Goal: Transaction & Acquisition: Subscribe to service/newsletter

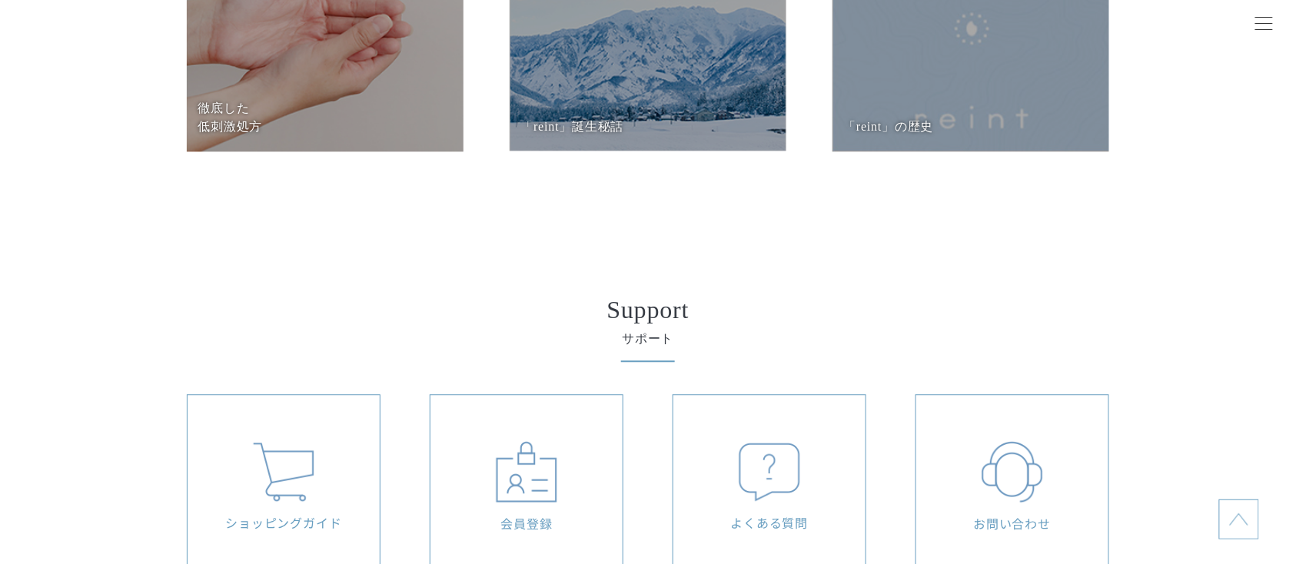
scroll to position [6766, 0]
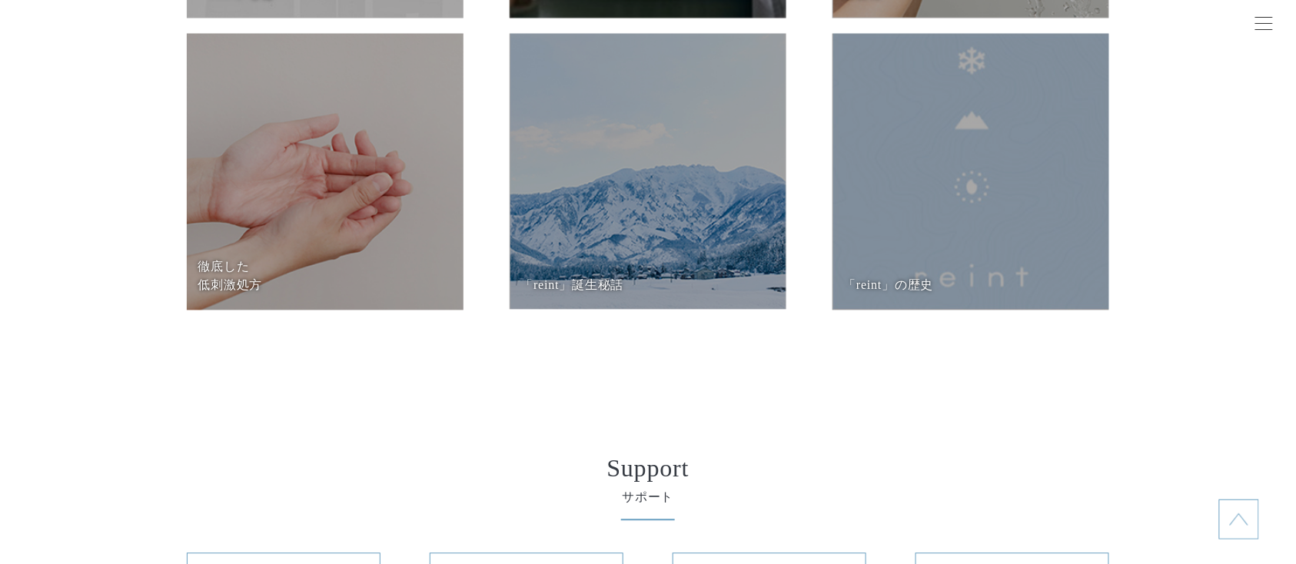
click at [1218, 234] on section "About はじめての方へ 発酵自然派スキンケア 「reint」とは 発酵の知恵を 美しさへ ラインケアの 重要性 徹底した 低刺激処⽅ 「reint」誕⽣秘…" at bounding box center [648, 20] width 1296 height 750
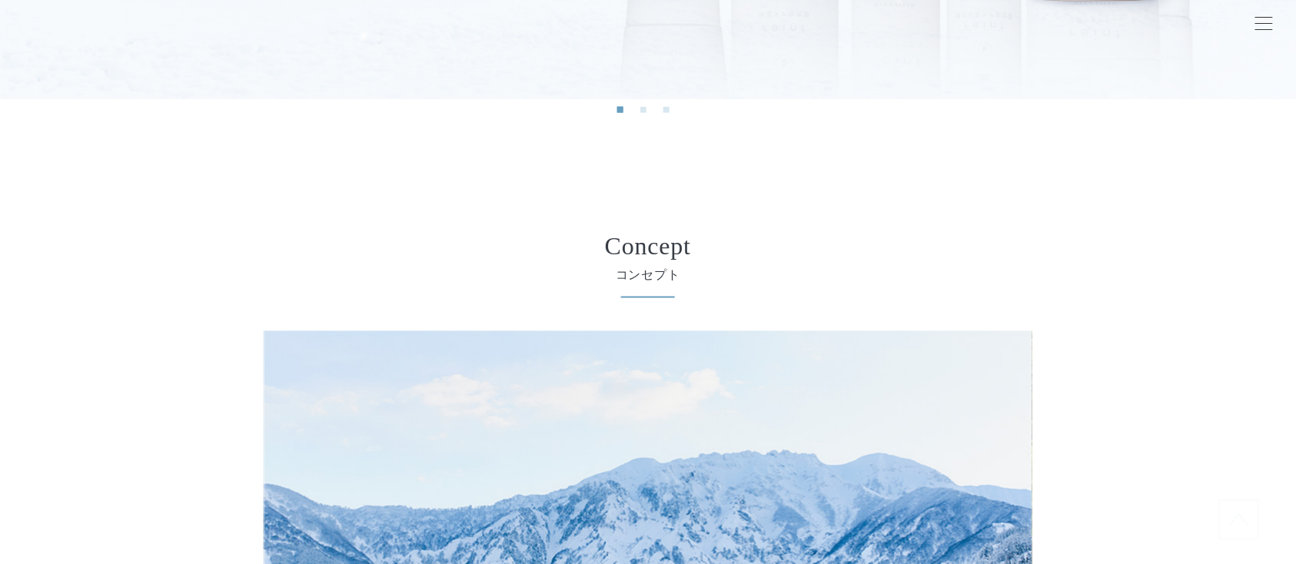
scroll to position [0, 0]
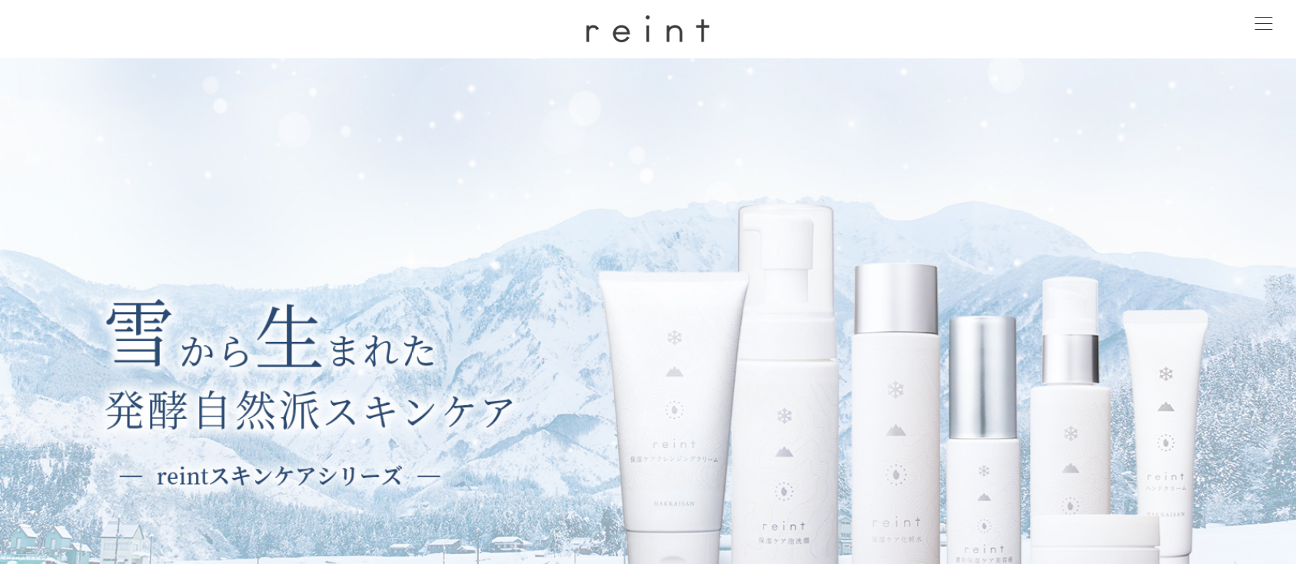
click at [1257, 23] on span at bounding box center [1265, 23] width 18 height 1
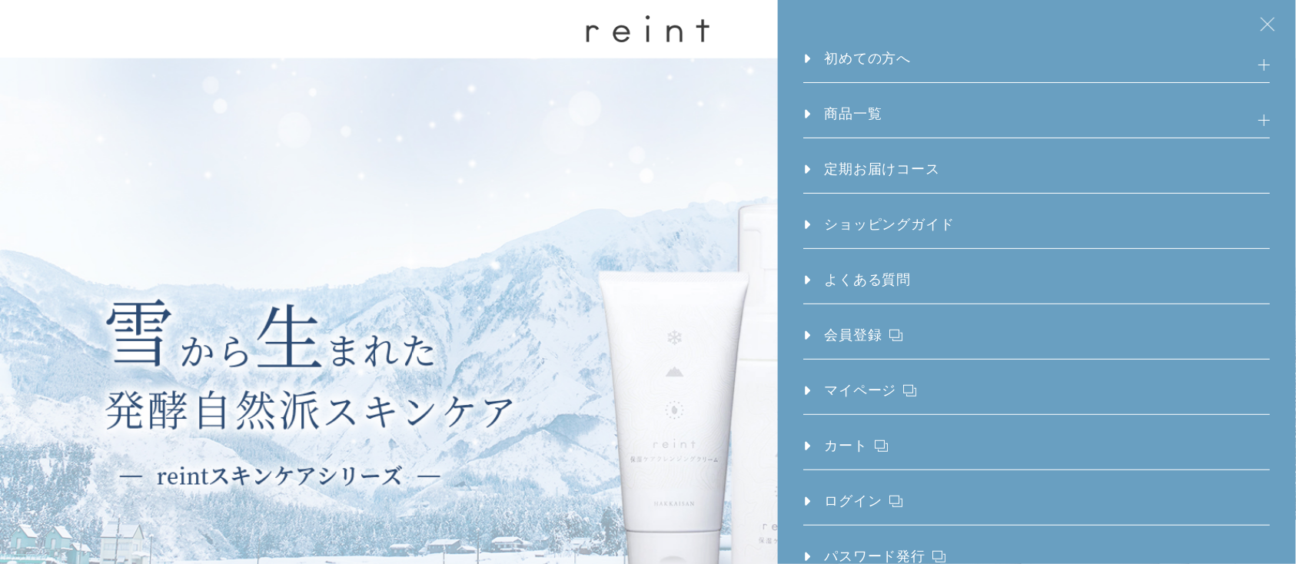
click at [868, 165] on link "定期お届けコース" at bounding box center [871, 176] width 136 height 34
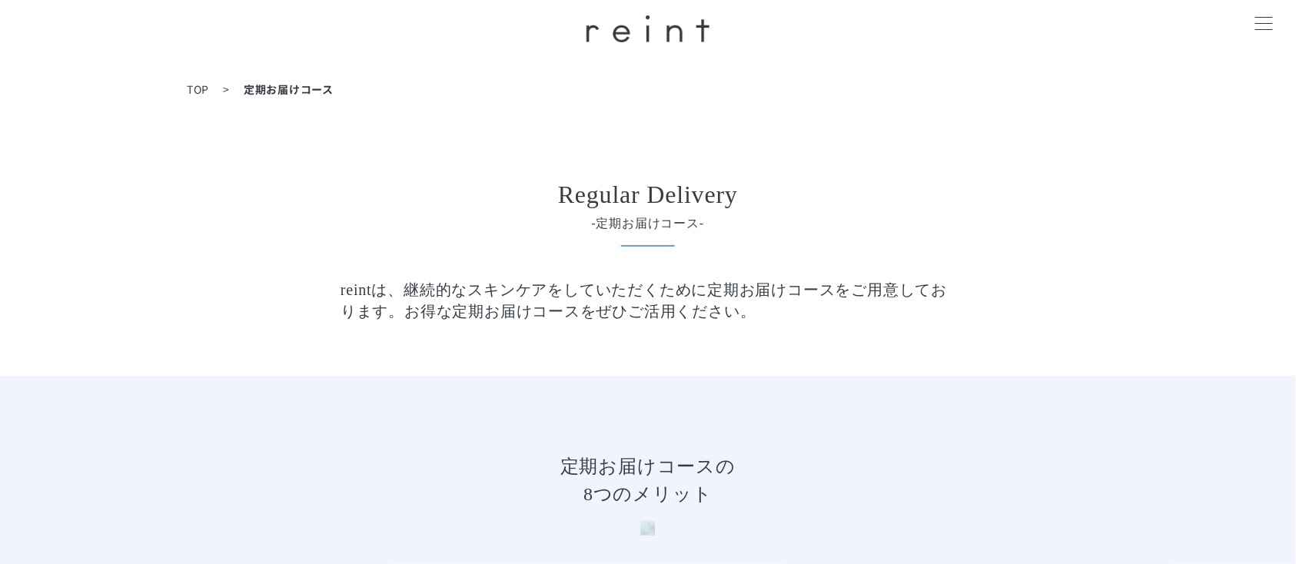
click at [1266, 26] on div at bounding box center [1264, 24] width 38 height 38
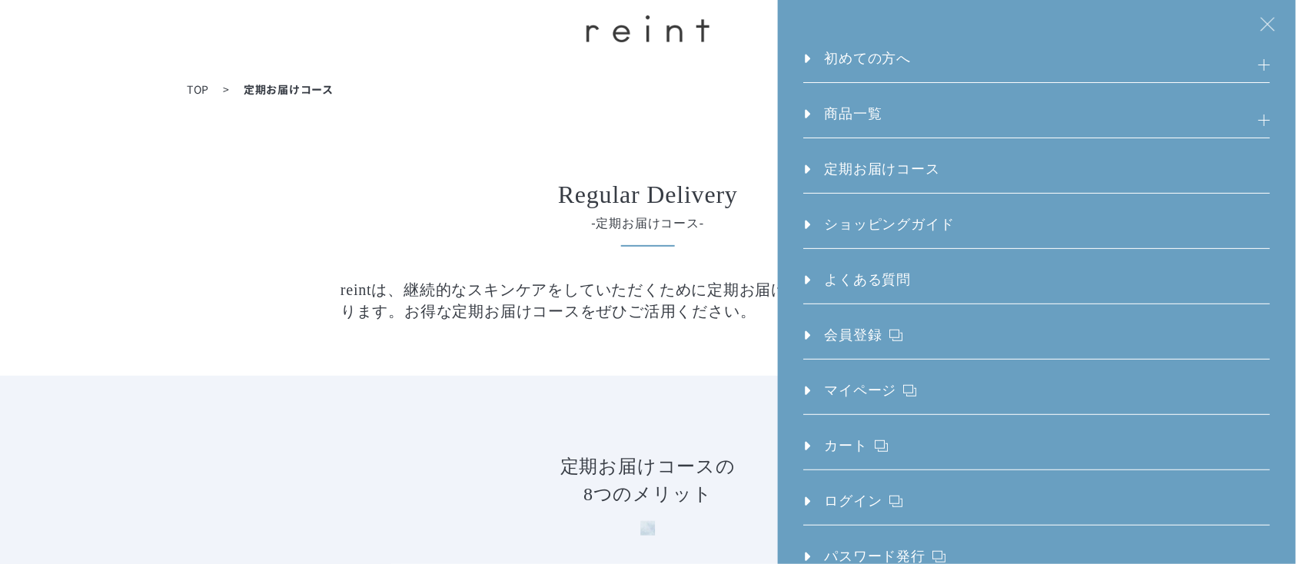
click at [1263, 28] on div at bounding box center [1264, 24] width 38 height 38
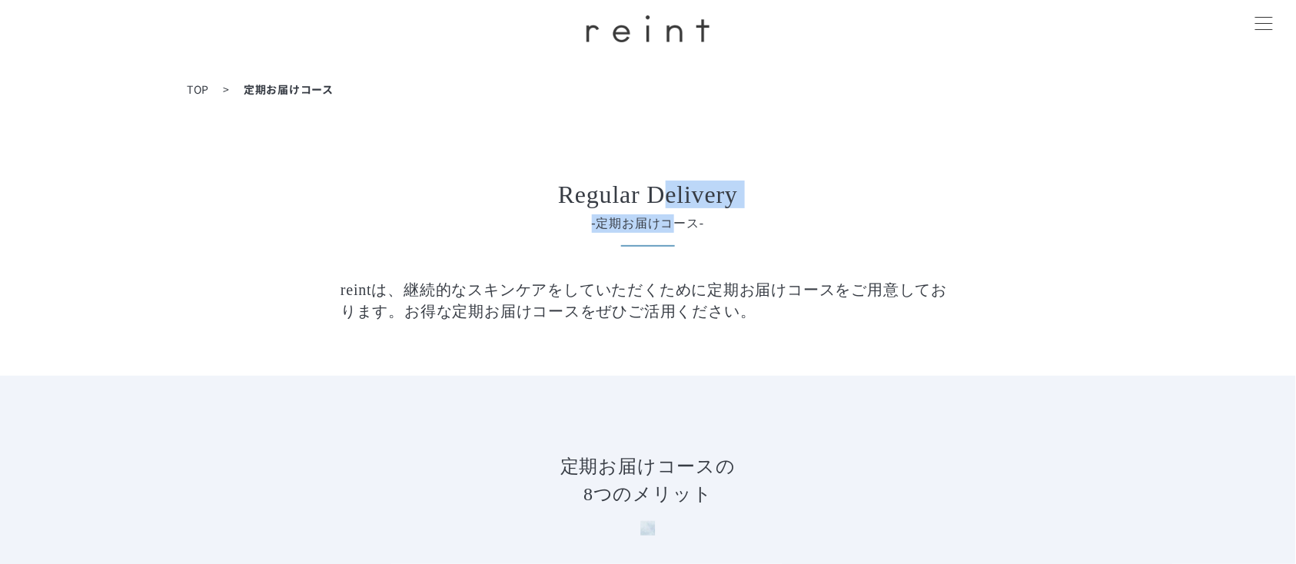
drag, startPoint x: 670, startPoint y: 201, endPoint x: 700, endPoint y: 221, distance: 35.6
click at [676, 221] on div "Regular Delivery -定期お届けコース-" at bounding box center [648, 207] width 554 height 51
click at [1272, 20] on div at bounding box center [1264, 24] width 38 height 38
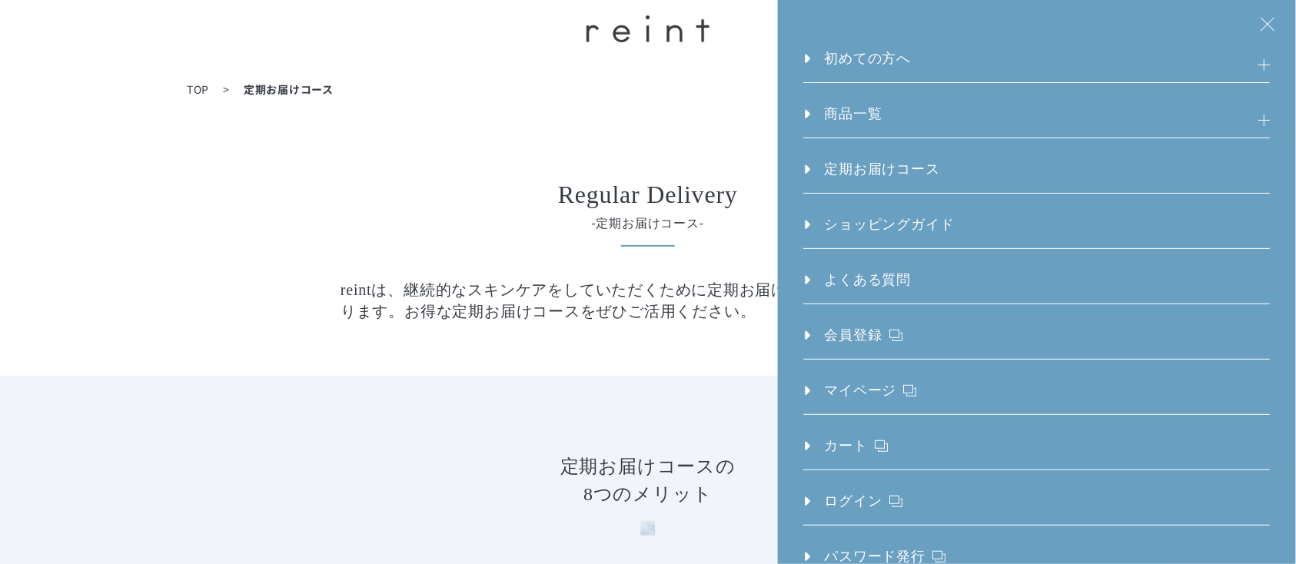
click at [694, 249] on div "Regular Delivery -定期お届けコース- reintは、継続的なスキンケアをしていただくために定期お届けコースをご用意しております。お得な定期お…" at bounding box center [648, 279] width 615 height 194
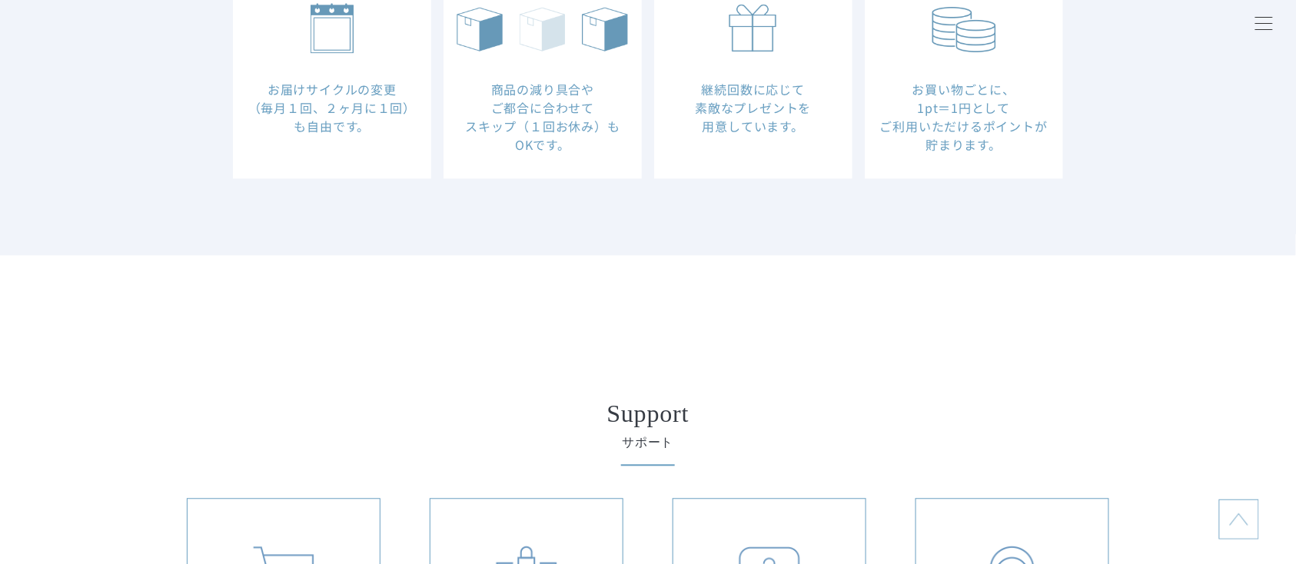
scroll to position [615, 0]
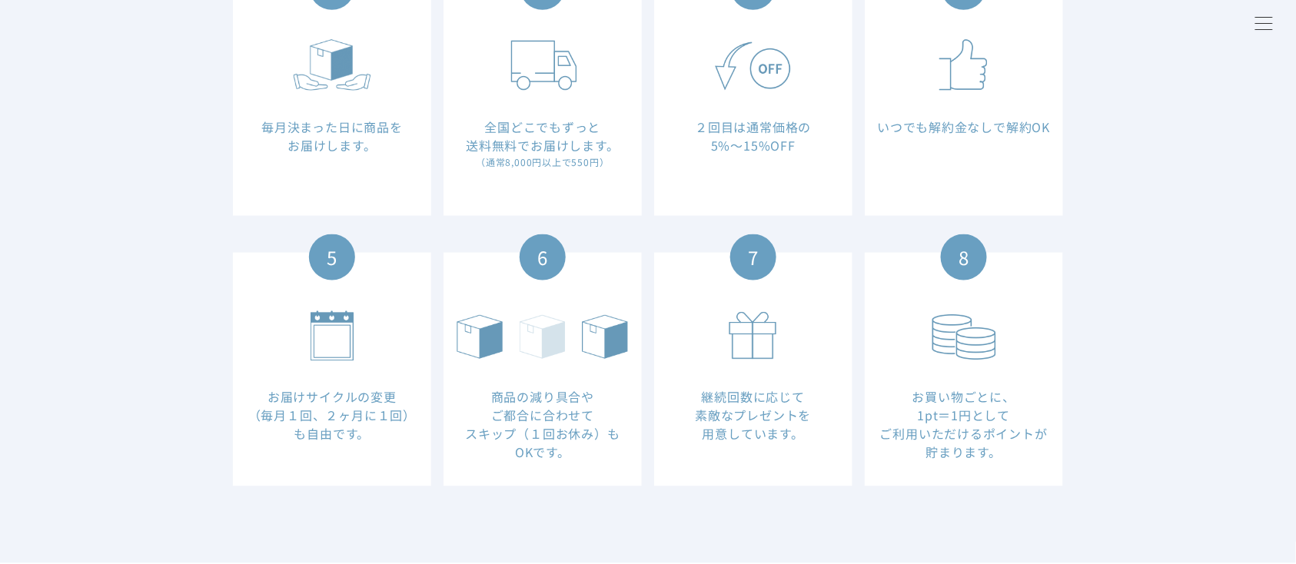
click at [494, 125] on dd "全国どこでもずっと 送料無料でお届けします。" at bounding box center [542, 136] width 175 height 37
drag, startPoint x: 488, startPoint y: 125, endPoint x: 576, endPoint y: 161, distance: 94.5
click at [576, 161] on dl "2 全国どこでもずっと 送料無料でお届けします。 （通常8,000円以上で550円）" at bounding box center [543, 99] width 198 height 234
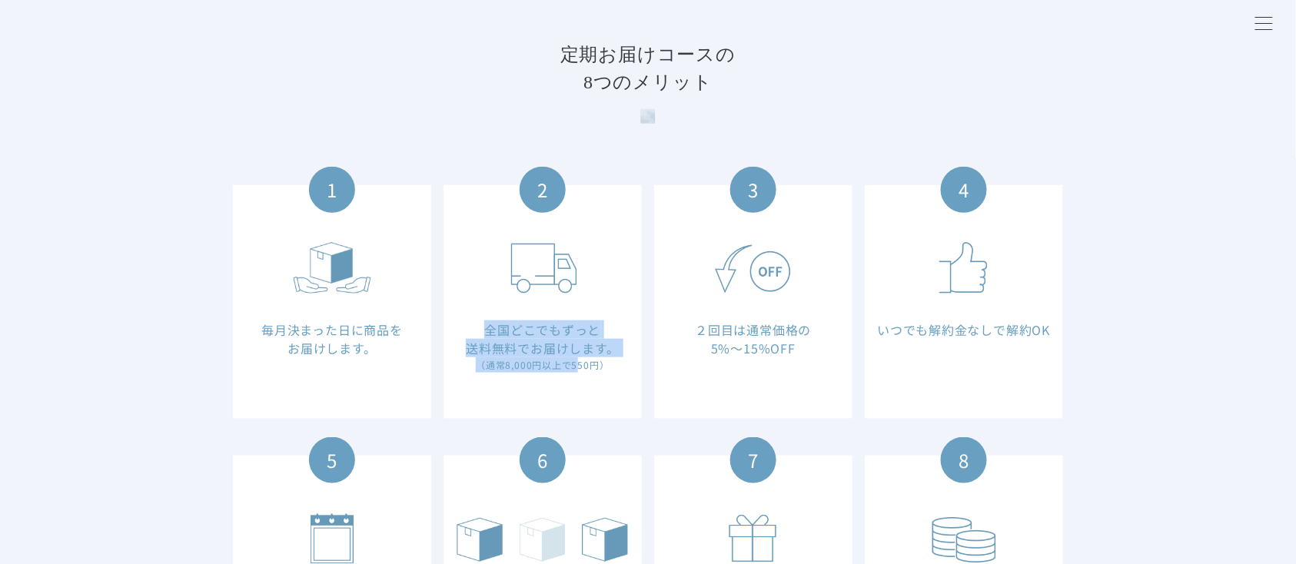
scroll to position [410, 0]
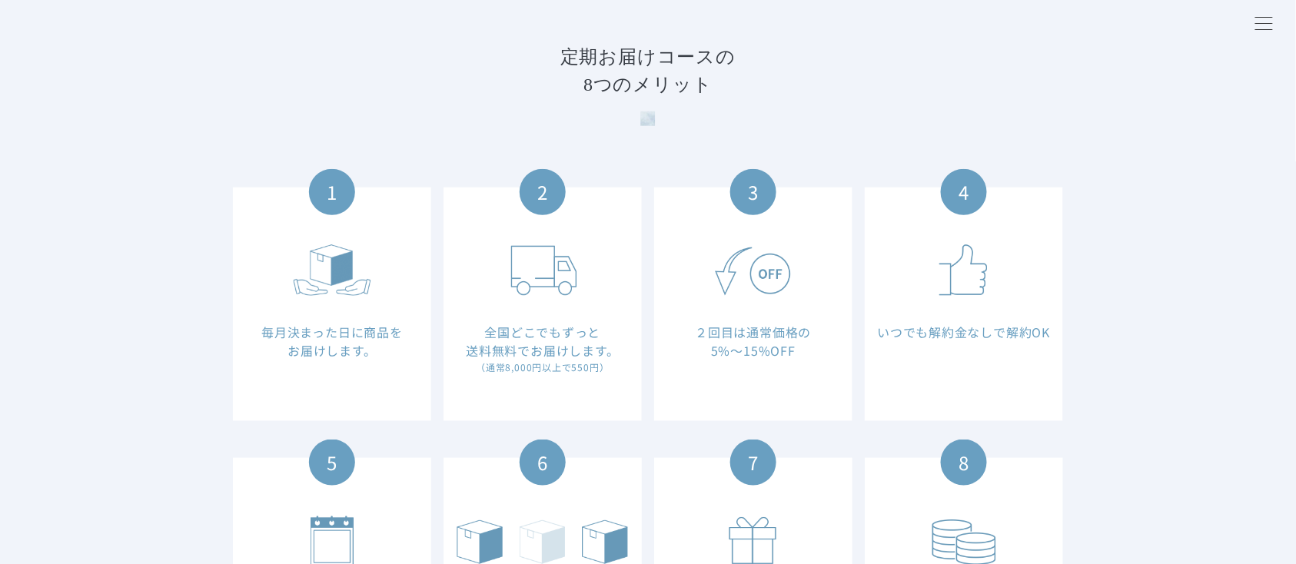
click at [695, 338] on dd "２回目は通常価格の 5%〜15%OFF" at bounding box center [753, 341] width 175 height 37
drag, startPoint x: 698, startPoint y: 329, endPoint x: 797, endPoint y: 360, distance: 103.8
click at [797, 360] on dl "3 ２回目は通常価格の 5%〜15%OFF" at bounding box center [753, 305] width 198 height 234
click at [703, 261] on img at bounding box center [753, 270] width 175 height 55
click at [737, 266] on img at bounding box center [753, 270] width 175 height 55
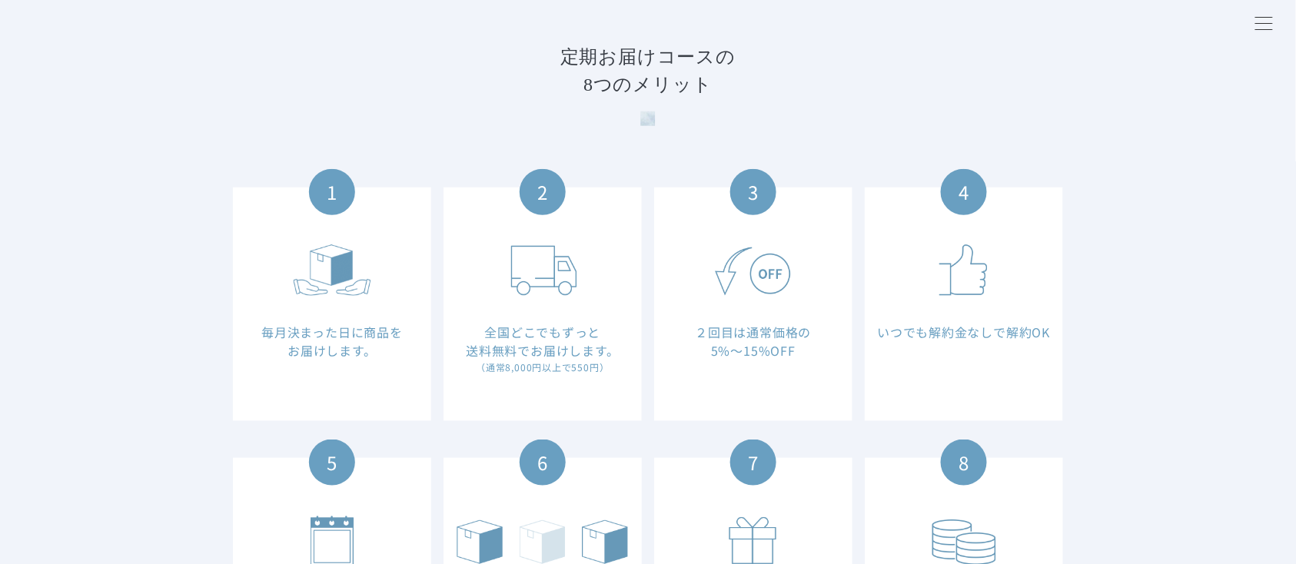
click at [819, 181] on section "定期お届けコースの 8つのメリット 1 毎月決まった日に商品を お届けします。 2 全国どこでもずっと 送料無料でお届けします。 （通常8,000円以上で55…" at bounding box center [648, 367] width 1296 height 803
click at [793, 172] on section "定期お届けコースの 8つのメリット 1 毎月決まった日に商品を お届けします。 2 全国どこでもずっと 送料無料でお届けします。 （通常8,000円以上で55…" at bounding box center [648, 367] width 1296 height 803
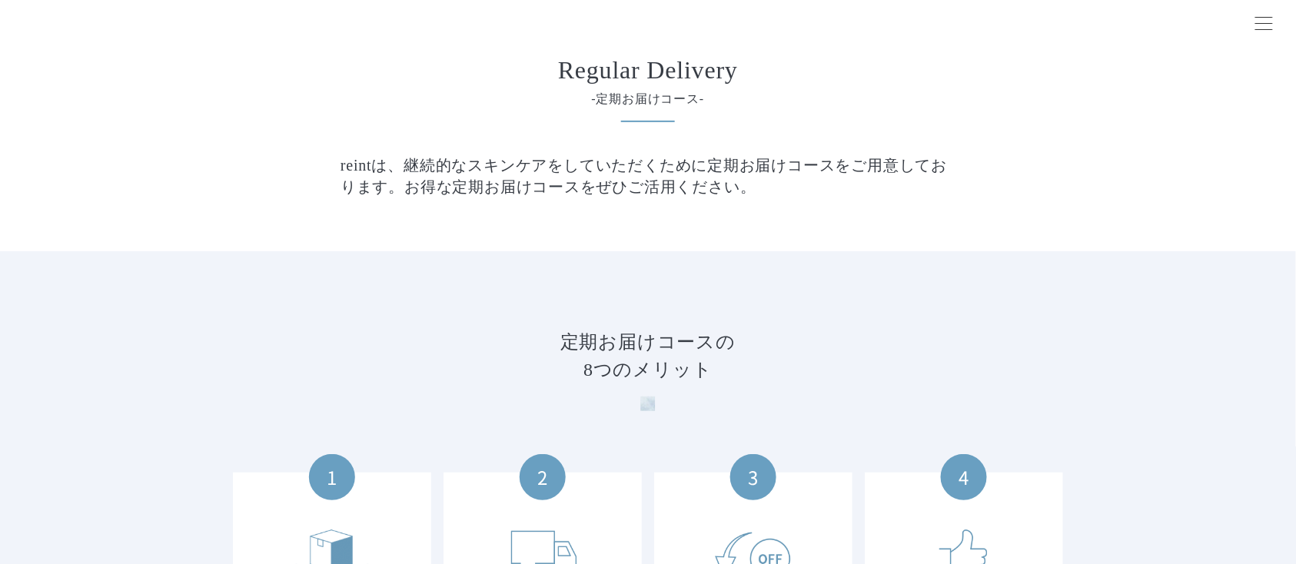
scroll to position [102, 0]
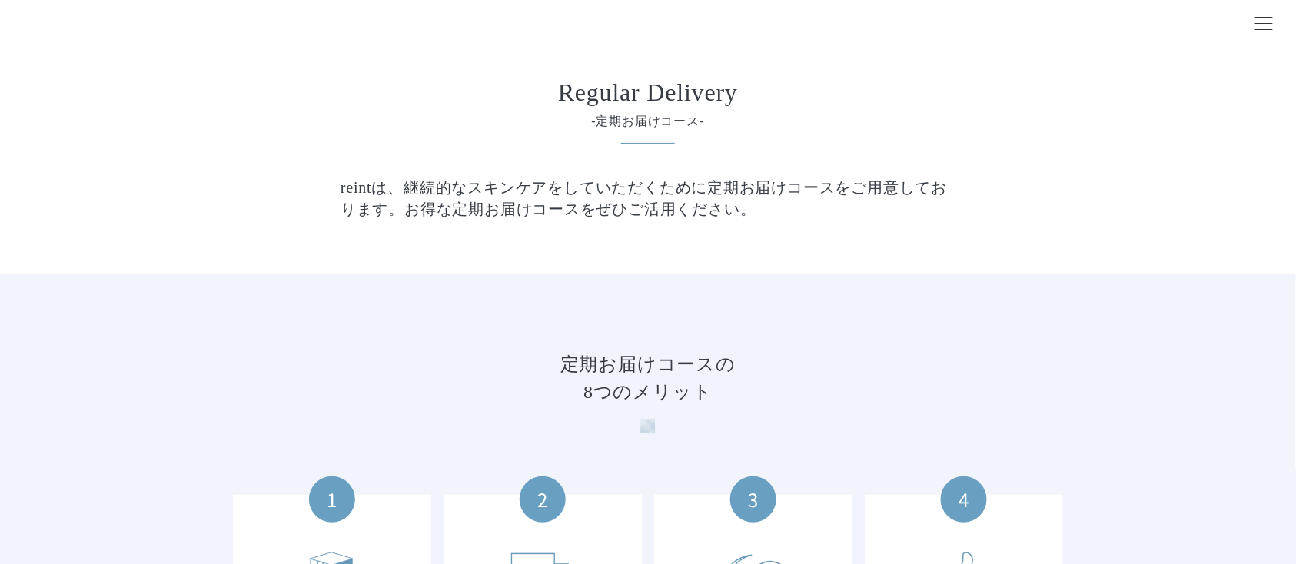
click at [1257, 29] on span at bounding box center [1265, 29] width 18 height 1
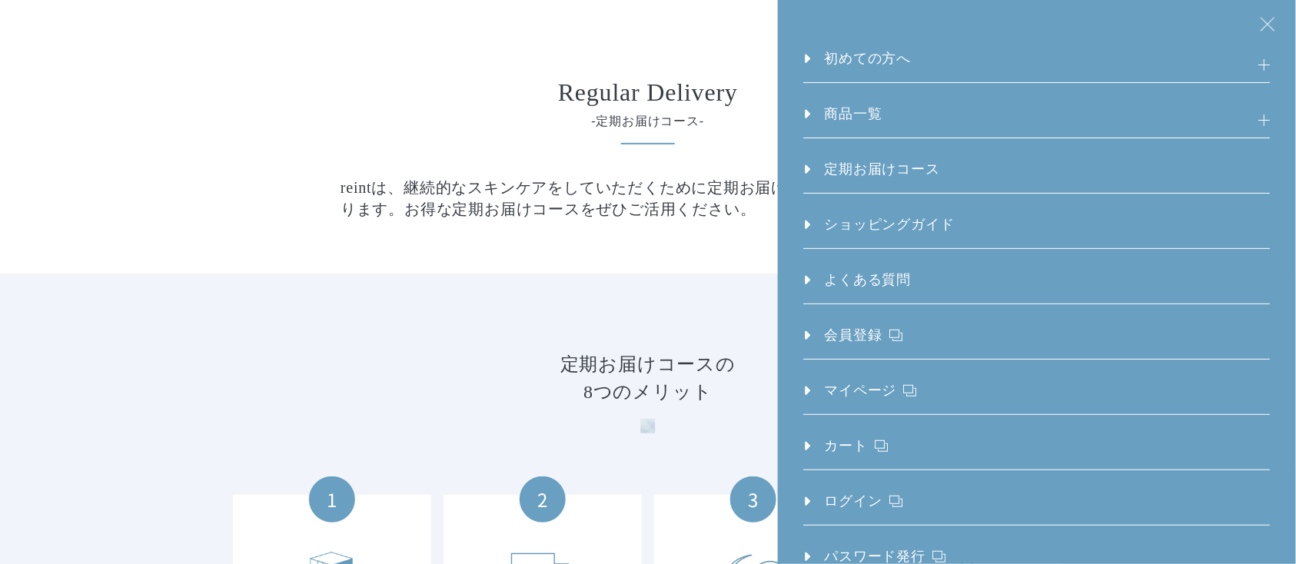
scroll to position [0, 0]
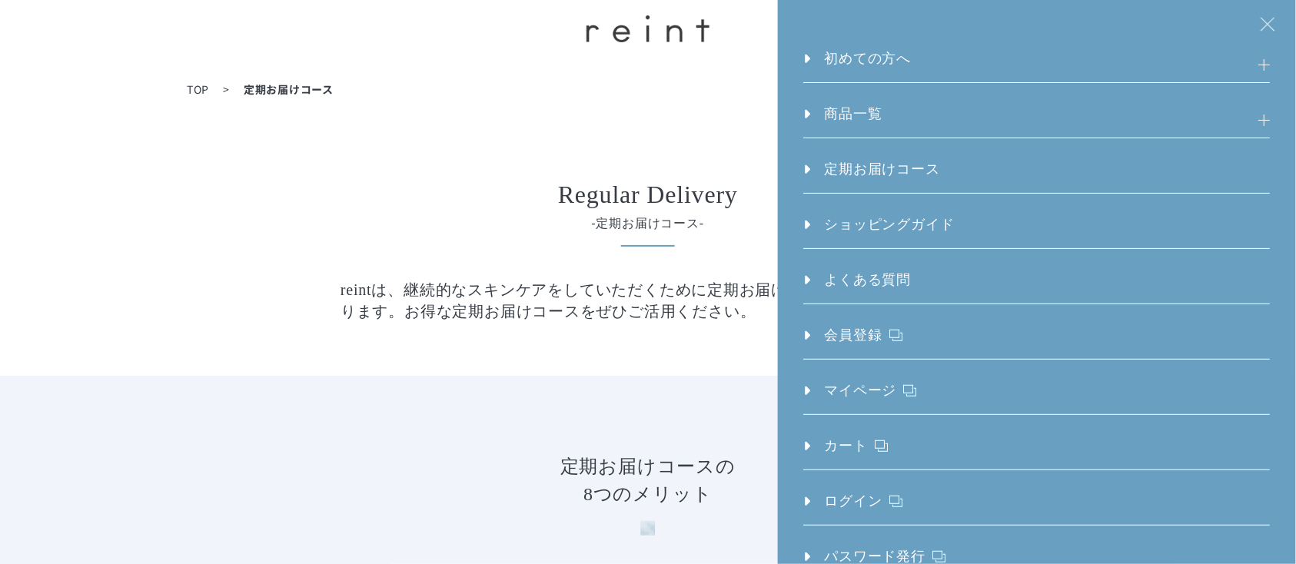
click at [582, 246] on div "Regular Delivery -定期お届けコース- reintは、継続的なスキンケアをしていただくために定期お届けコースをご用意しております。お得な定期お…" at bounding box center [648, 279] width 615 height 194
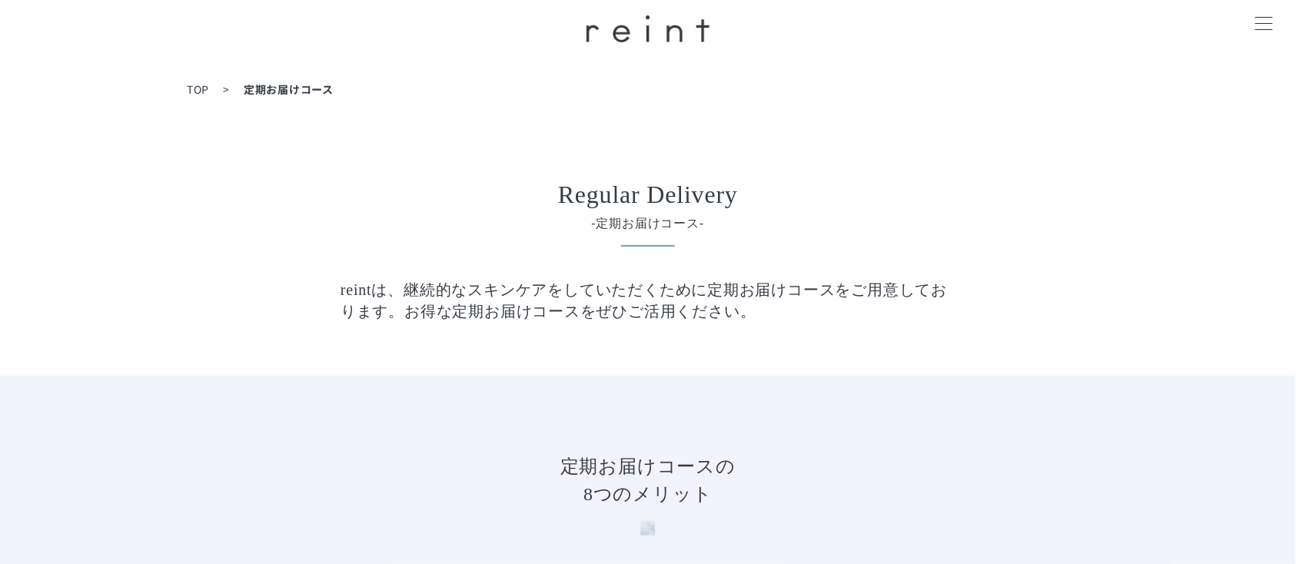
drag, startPoint x: 630, startPoint y: 215, endPoint x: 586, endPoint y: 214, distance: 43.8
click at [630, 215] on span "-定期お届けコース-" at bounding box center [648, 224] width 554 height 18
click at [517, 204] on h2 "Regular Delivery" at bounding box center [648, 194] width 554 height 25
click at [643, 36] on img at bounding box center [648, 28] width 123 height 27
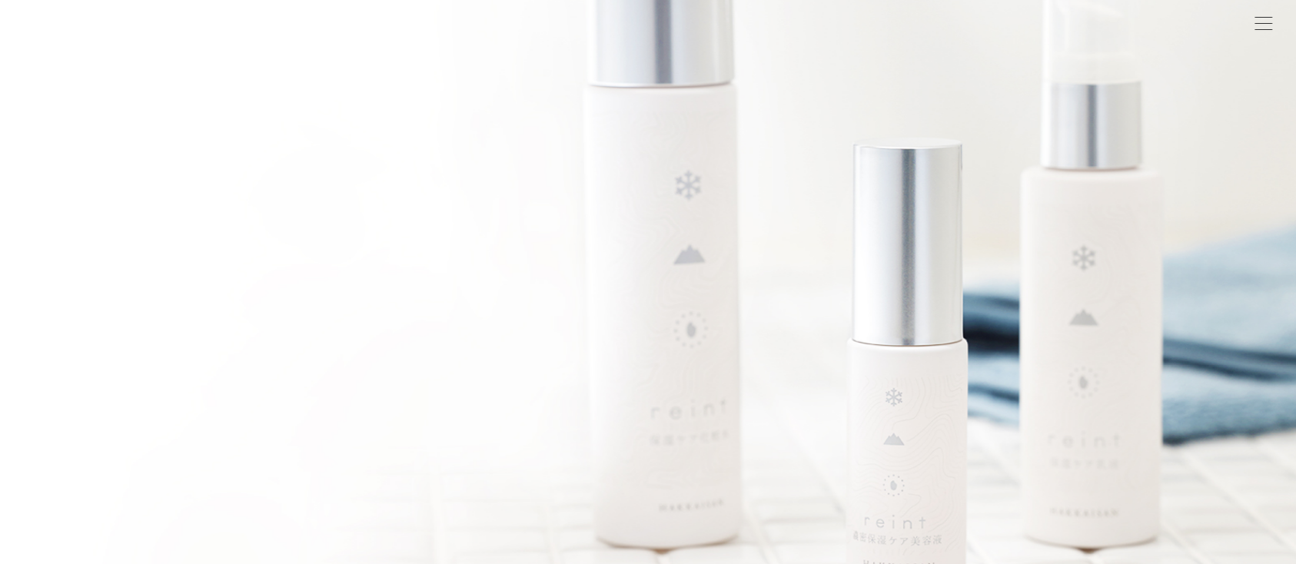
scroll to position [308, 0]
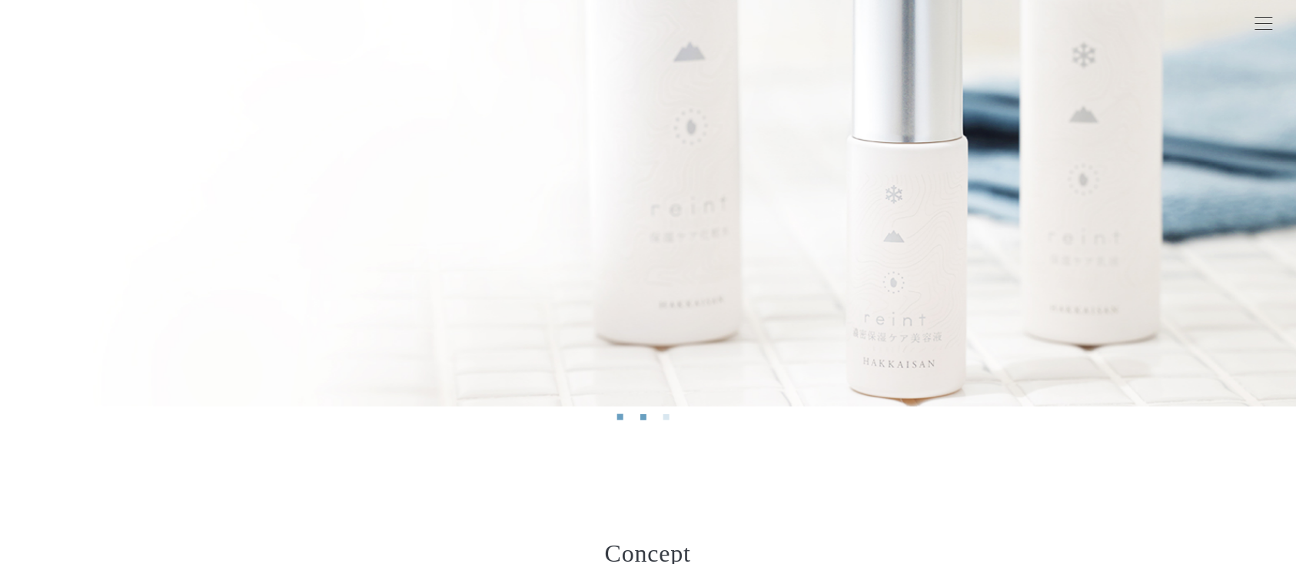
click at [619, 419] on button "1" at bounding box center [620, 417] width 6 height 6
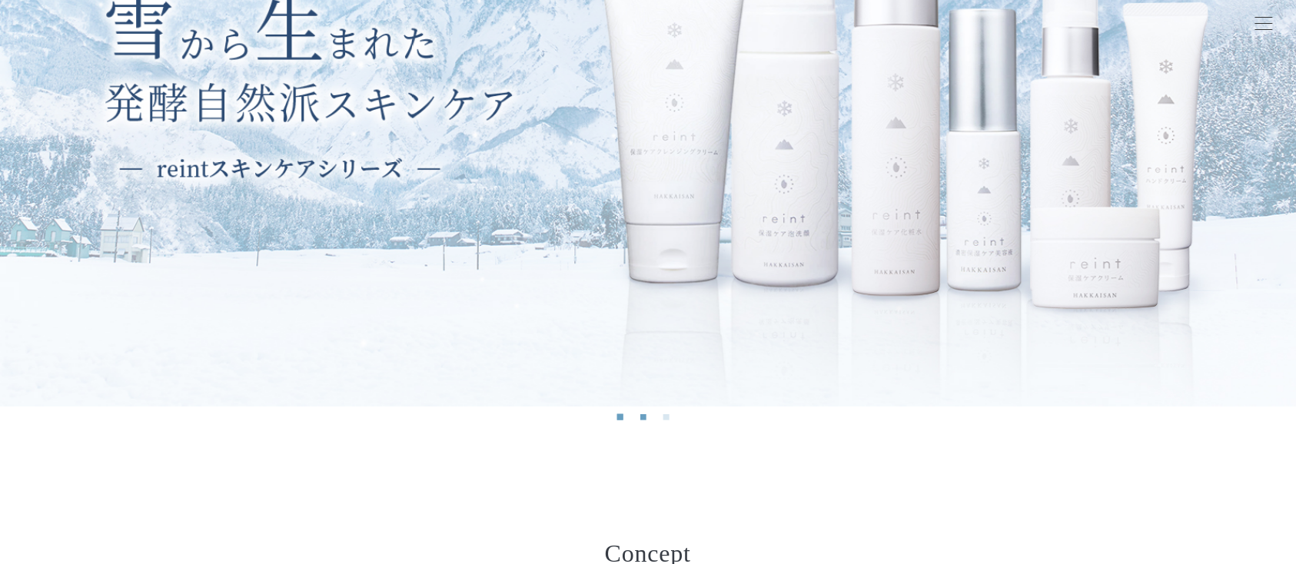
click at [642, 418] on button "2" at bounding box center [643, 417] width 6 height 6
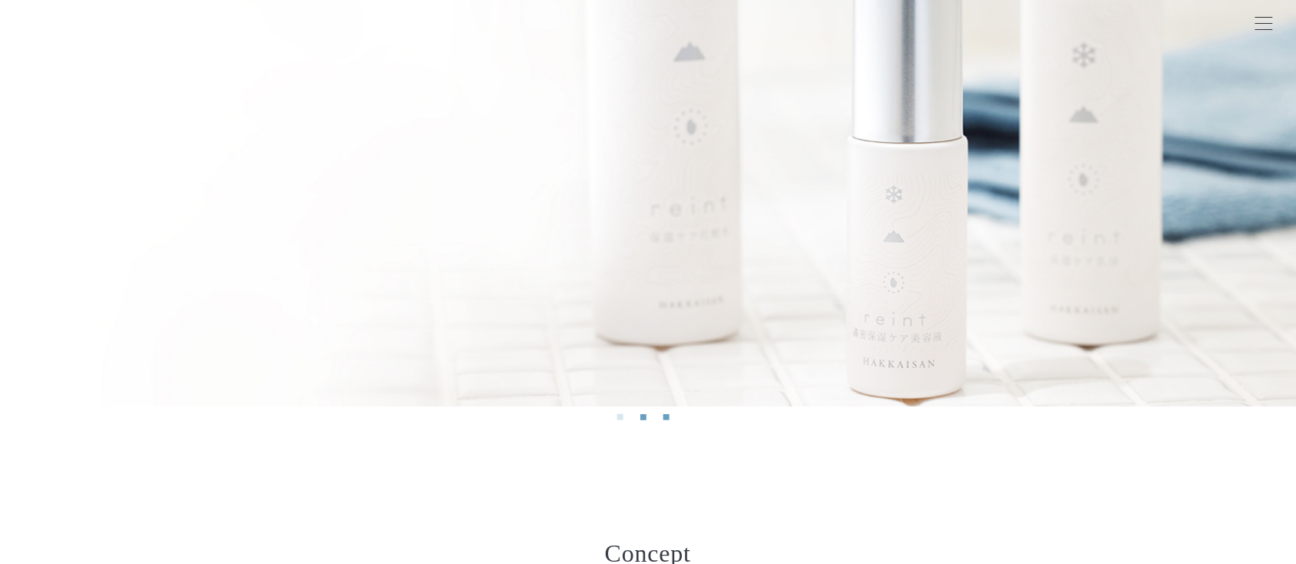
click at [667, 418] on button "3" at bounding box center [667, 417] width 6 height 6
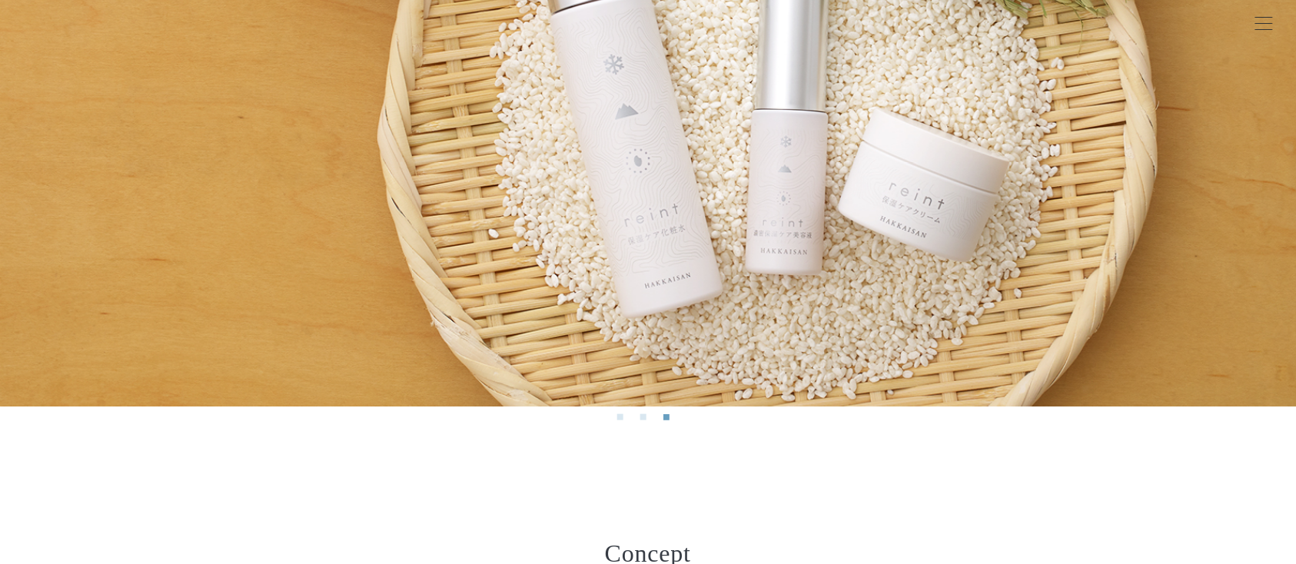
click at [647, 418] on li "2" at bounding box center [647, 421] width 15 height 15
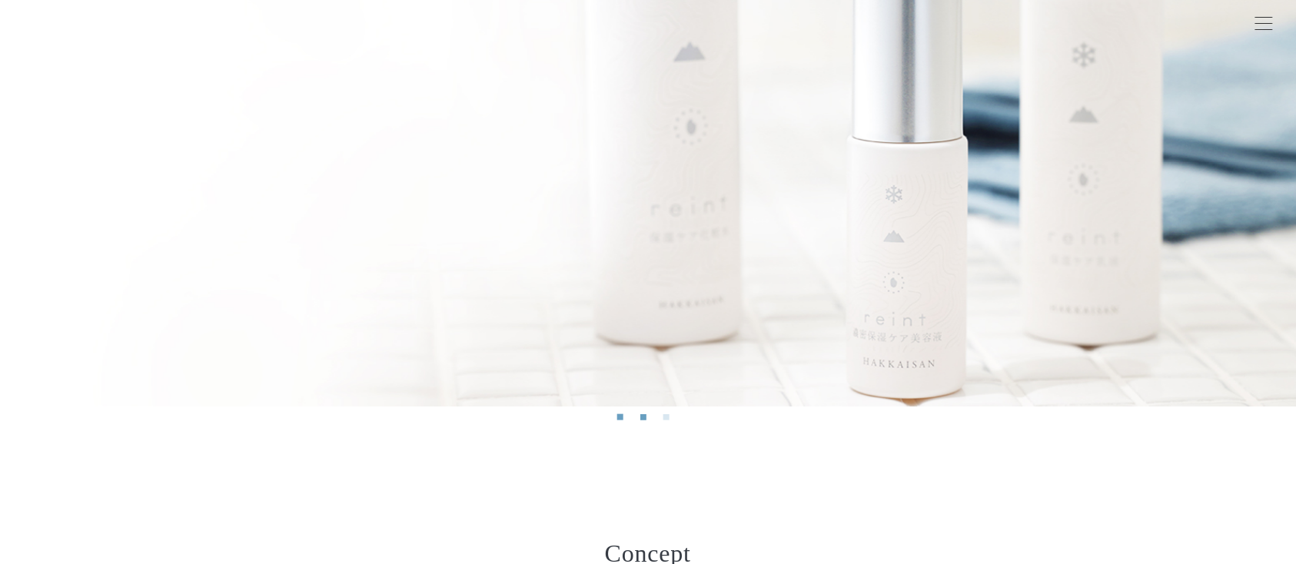
click at [617, 417] on ul "1 2 3" at bounding box center [648, 416] width 1296 height 27
click at [623, 419] on button "1" at bounding box center [620, 417] width 6 height 6
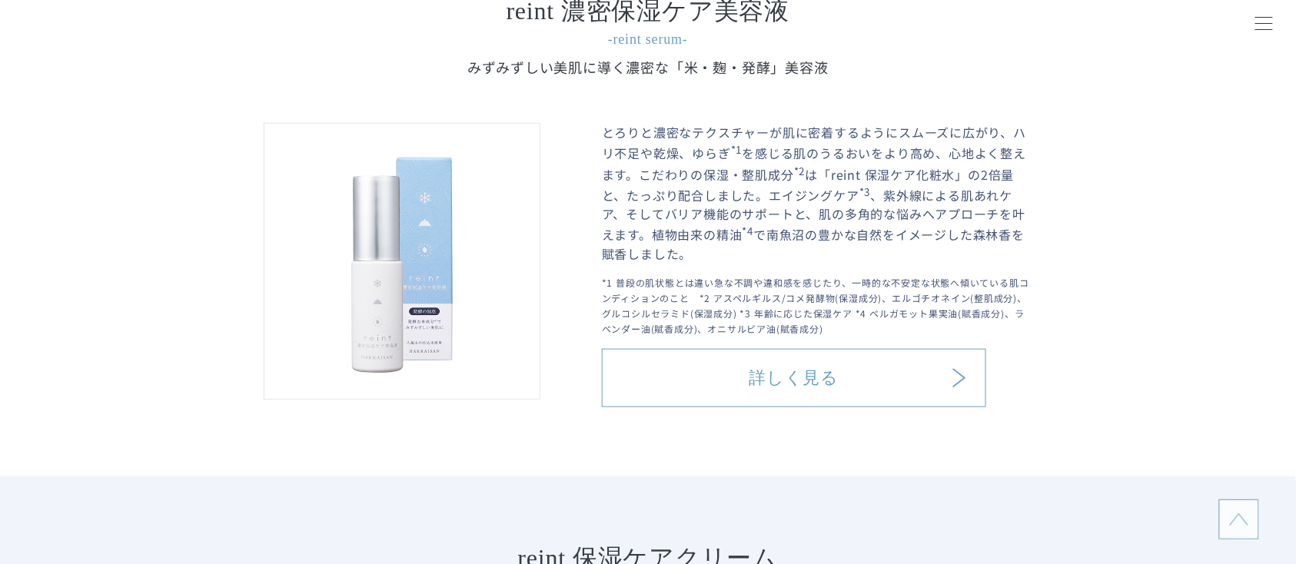
scroll to position [1948, 0]
